Goal: Transaction & Acquisition: Purchase product/service

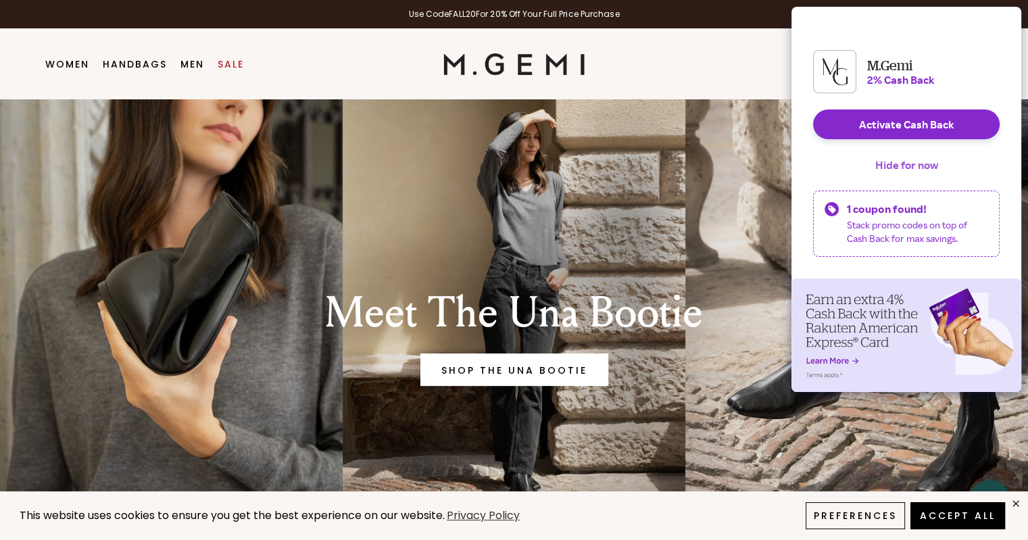
click at [896, 173] on button "Hide for now" at bounding box center [907, 165] width 84 height 30
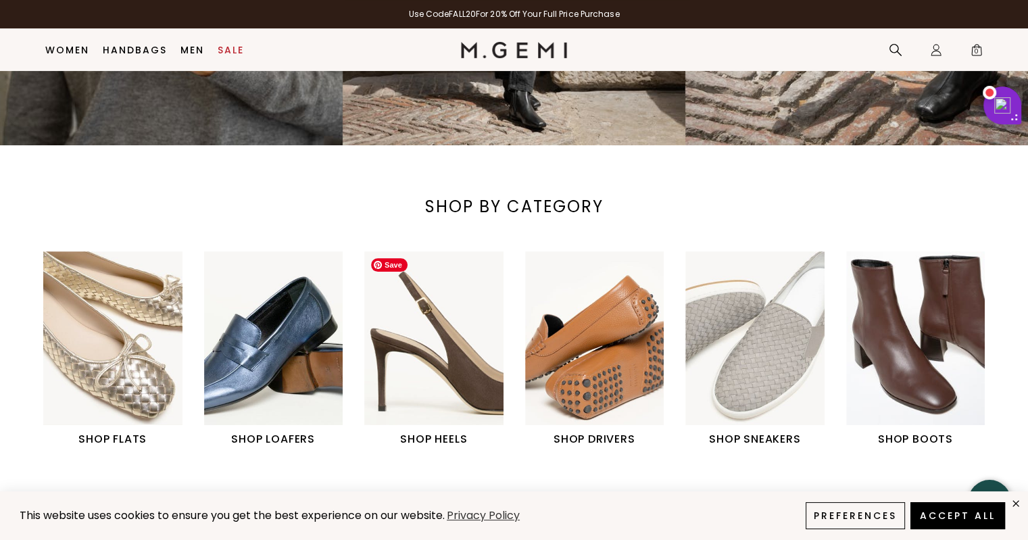
scroll to position [354, 0]
click at [107, 328] on img "1 / 6" at bounding box center [112, 338] width 139 height 174
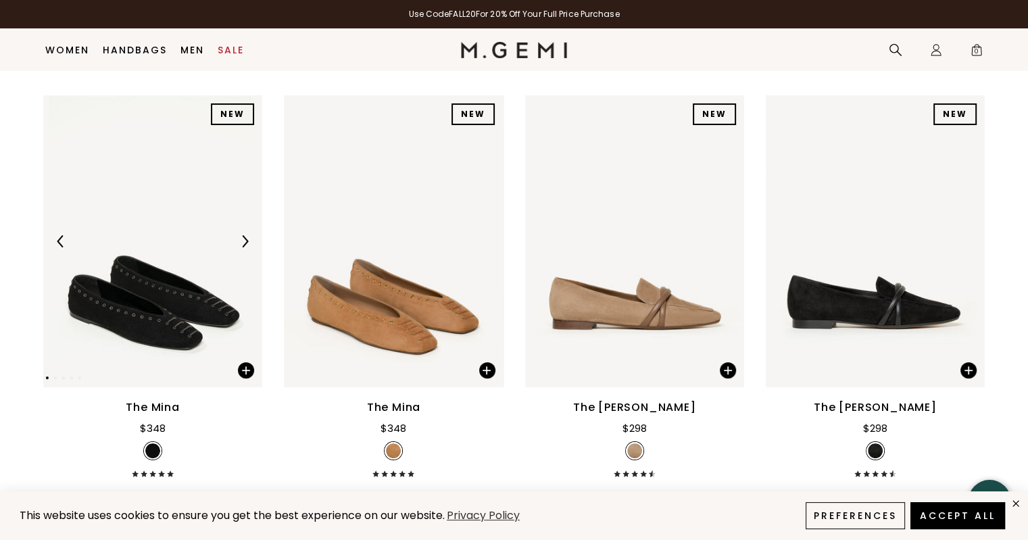
scroll to position [154, 0]
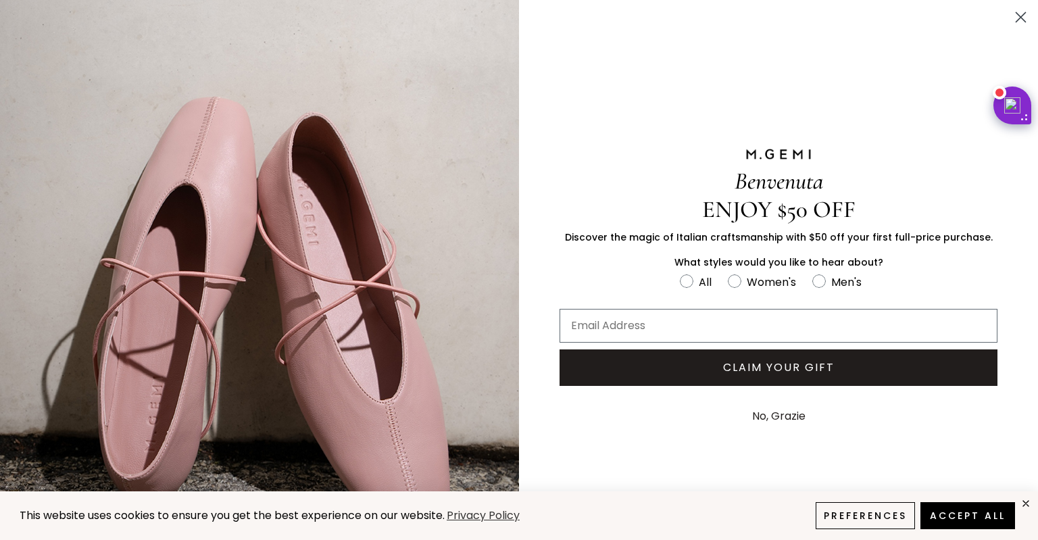
click at [1012, 18] on circle "Close dialog" at bounding box center [1021, 17] width 22 height 22
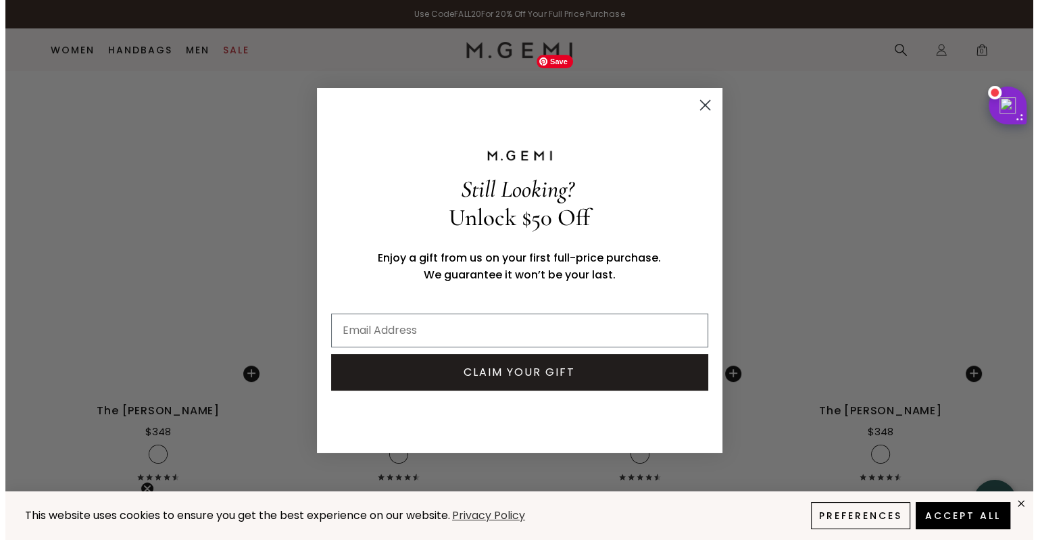
scroll to position [5723, 0]
